Goal: Transaction & Acquisition: Purchase product/service

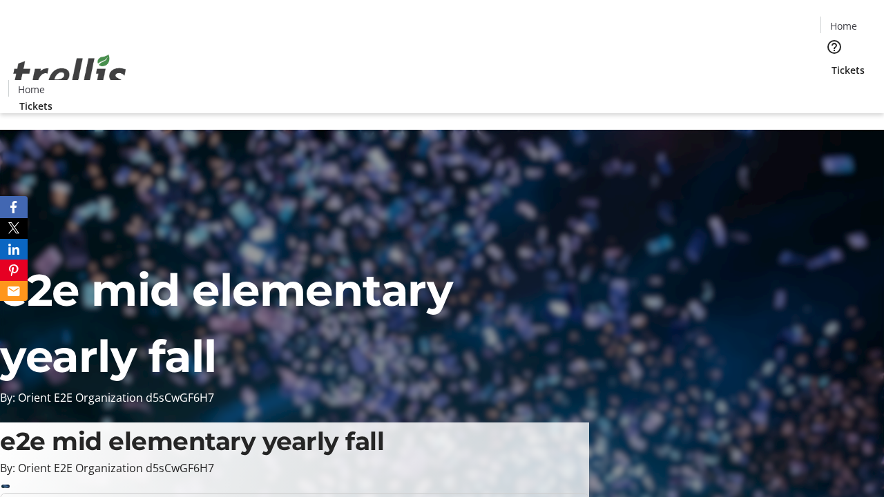
click at [832, 63] on span "Tickets" at bounding box center [848, 70] width 33 height 15
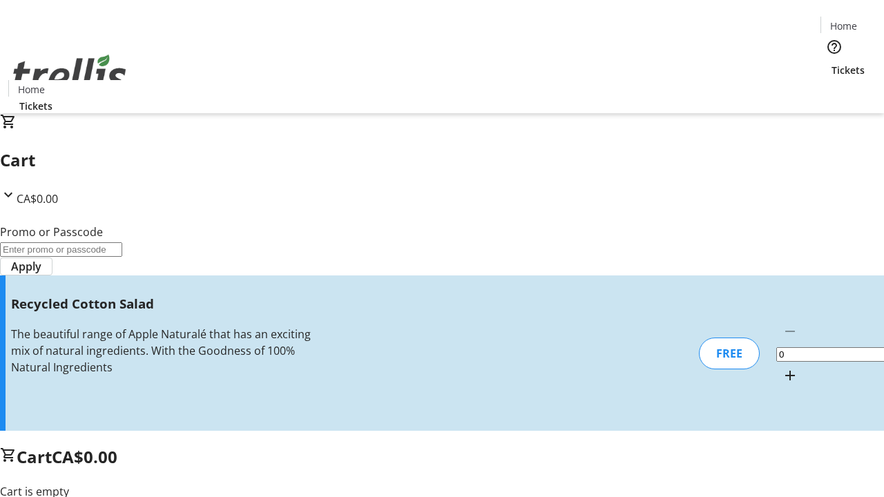
click at [782, 367] on mat-icon "Increment by one" at bounding box center [790, 375] width 17 height 17
type input "1"
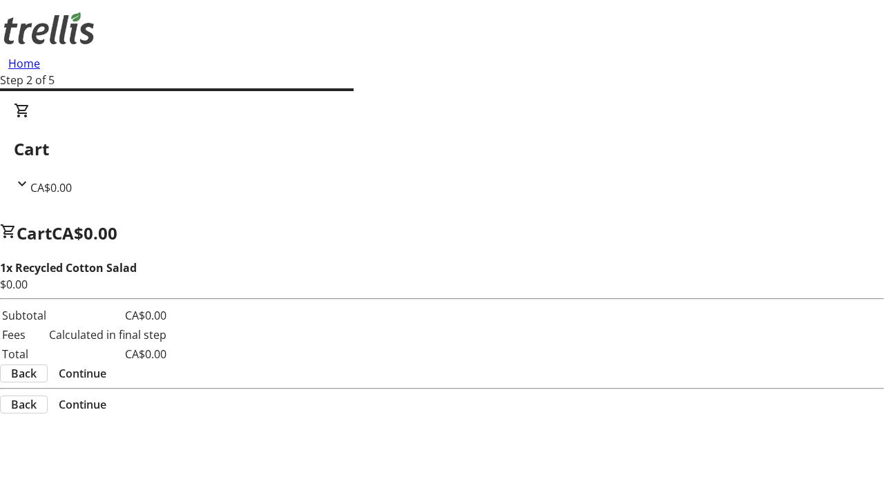
click at [106, 365] on span "Continue" at bounding box center [83, 373] width 48 height 17
